Goal: Register for event/course

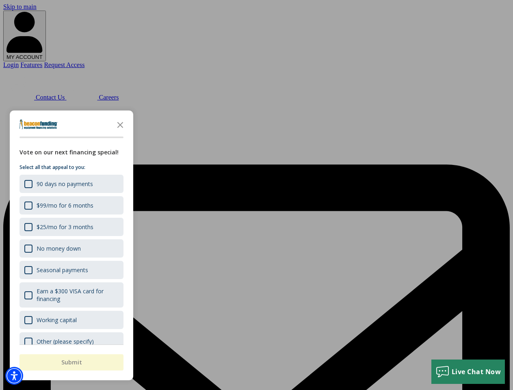
click at [256, 195] on div "button" at bounding box center [256, 195] width 513 height 390
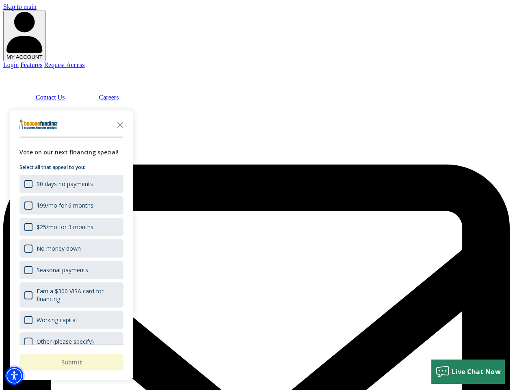
click at [14, 376] on img "Accessibility Menu" at bounding box center [14, 376] width 18 height 18
